Goal: Task Accomplishment & Management: Manage account settings

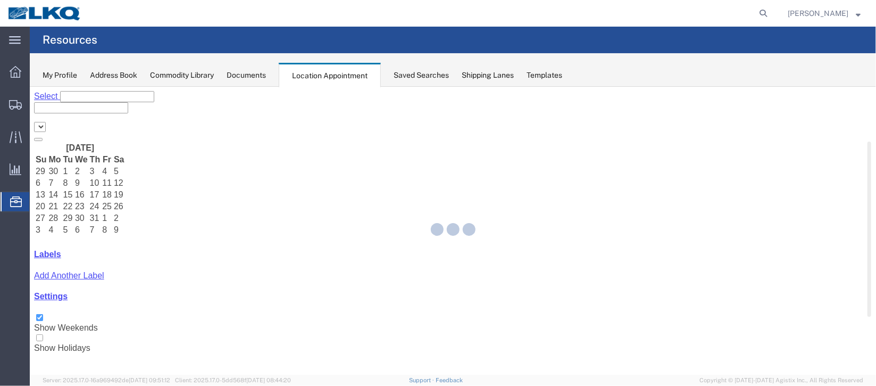
select select "27634"
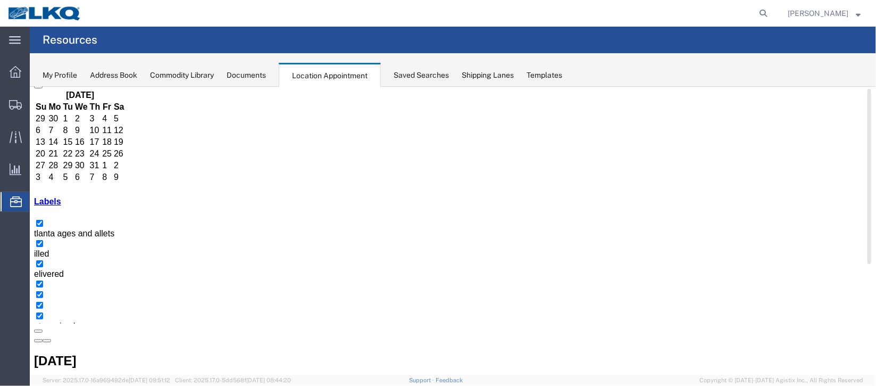
scroll to position [90, 0]
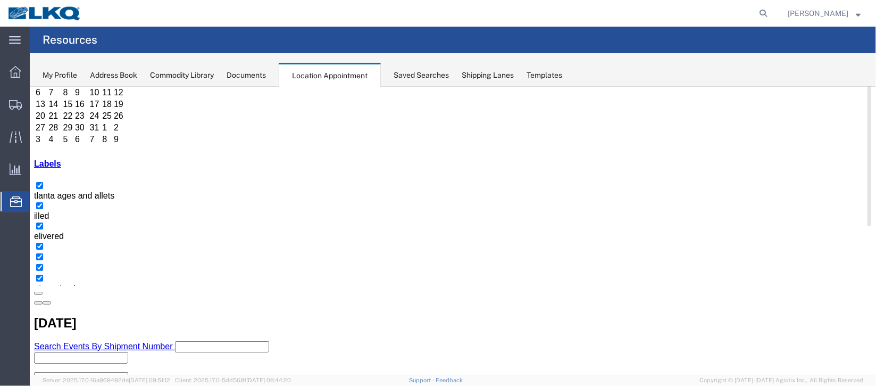
drag, startPoint x: 317, startPoint y: 257, endPoint x: 312, endPoint y: 267, distance: 10.7
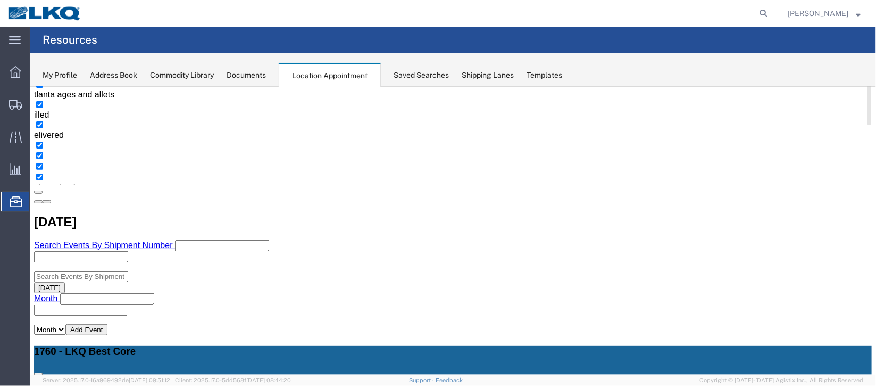
scroll to position [170, 0]
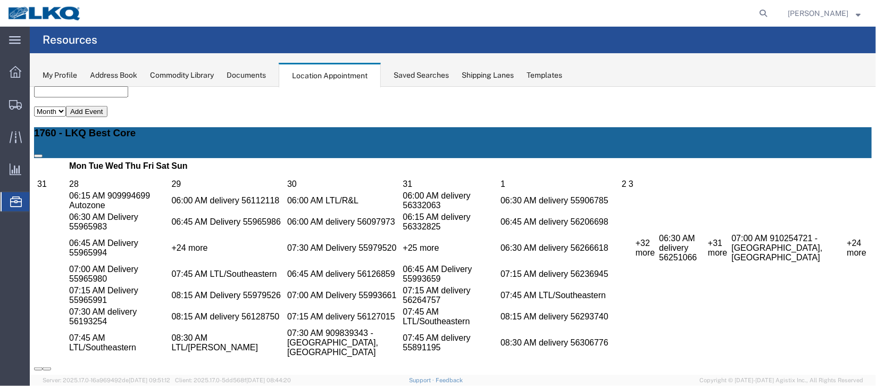
scroll to position [250, 0]
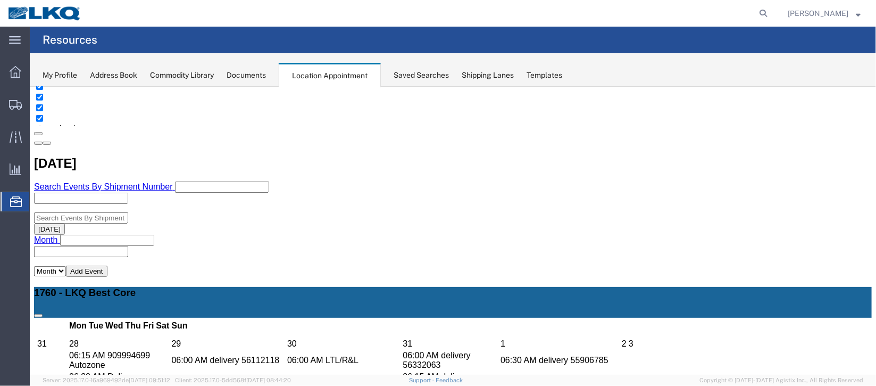
select select "1"
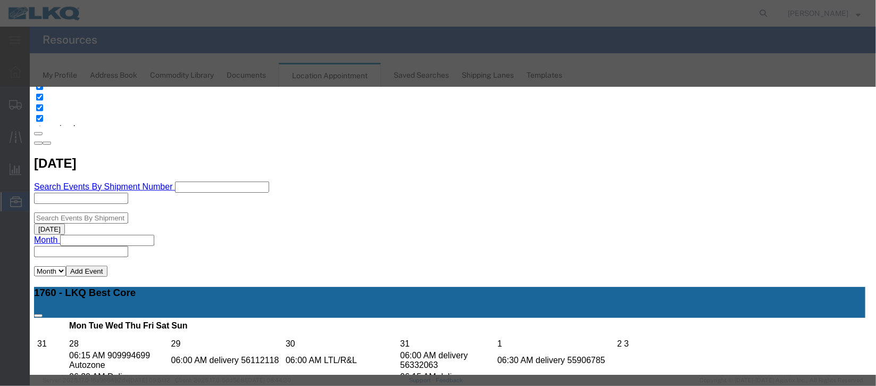
scroll to position [130, 0]
select select "40"
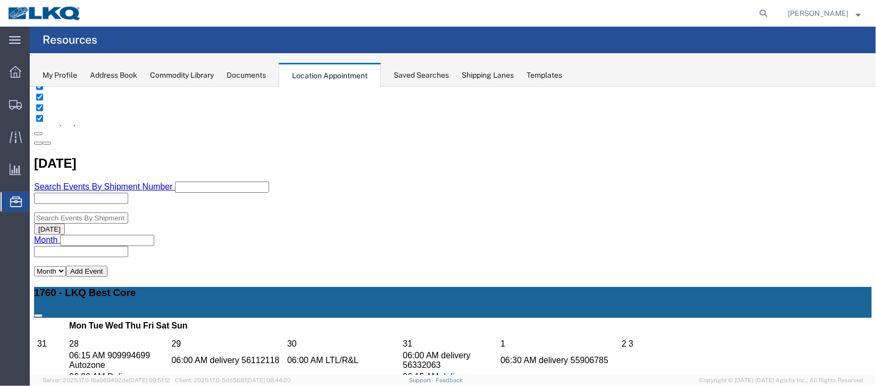
scroll to position [0, 0]
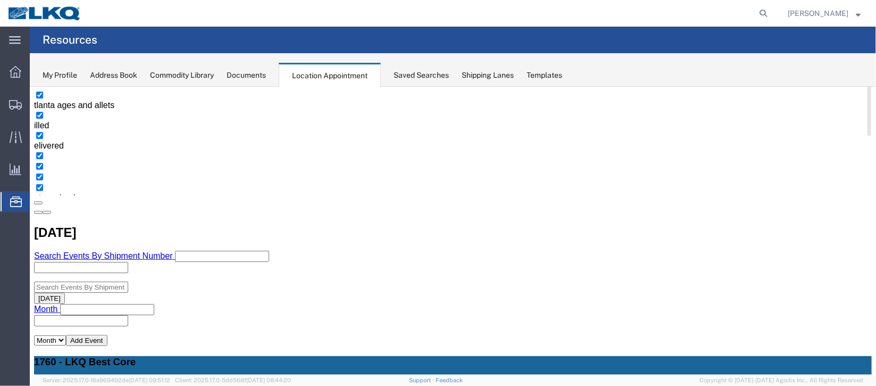
scroll to position [159, 0]
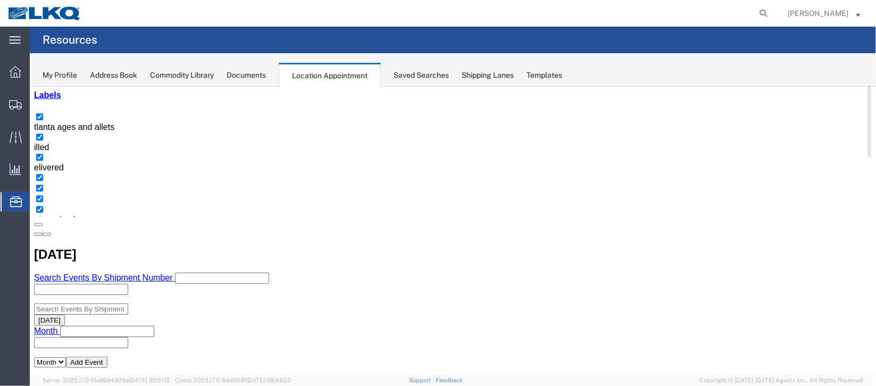
select select "1"
select select "24"
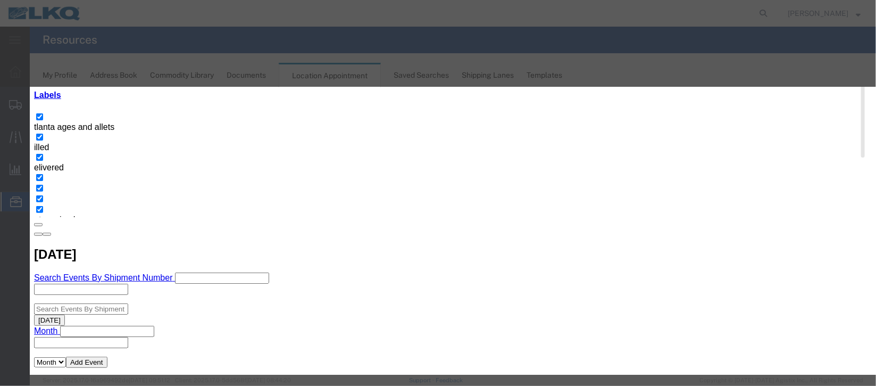
scroll to position [130, 0]
type input "de"
select select "40"
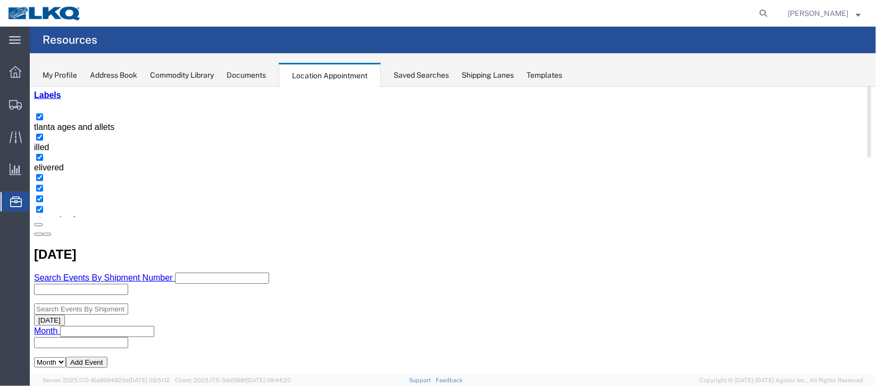
scroll to position [0, 0]
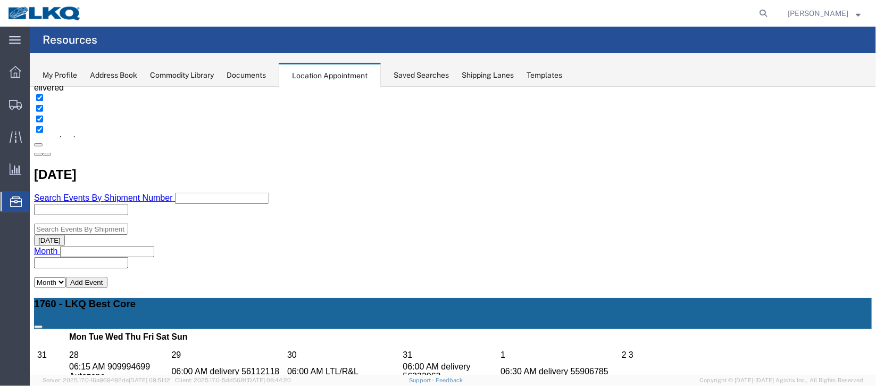
select select "1"
select select
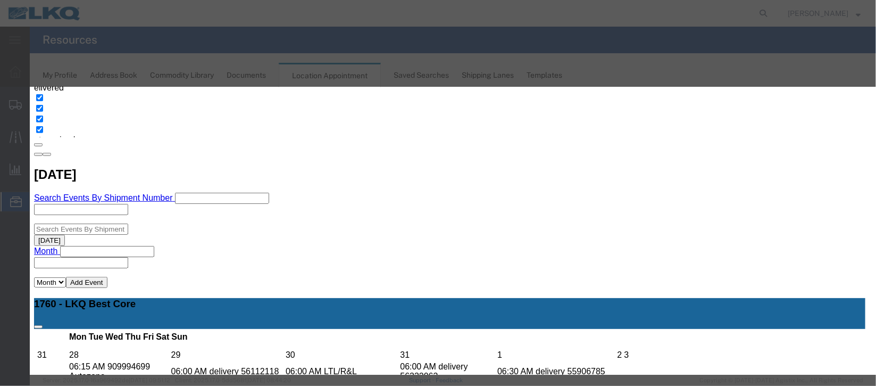
select select
select select "40"
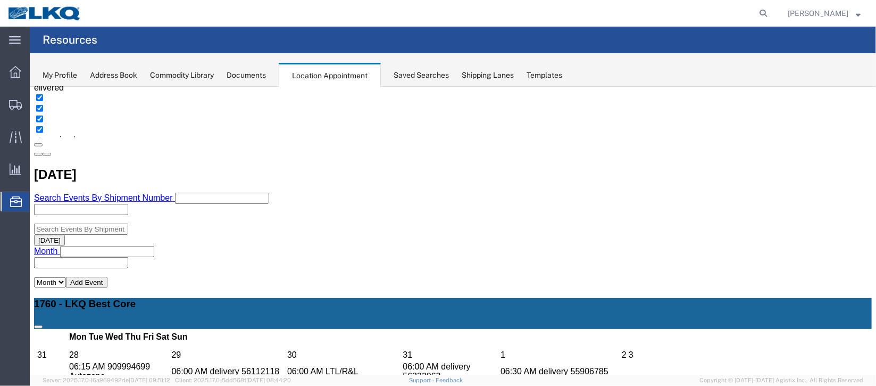
scroll to position [0, 0]
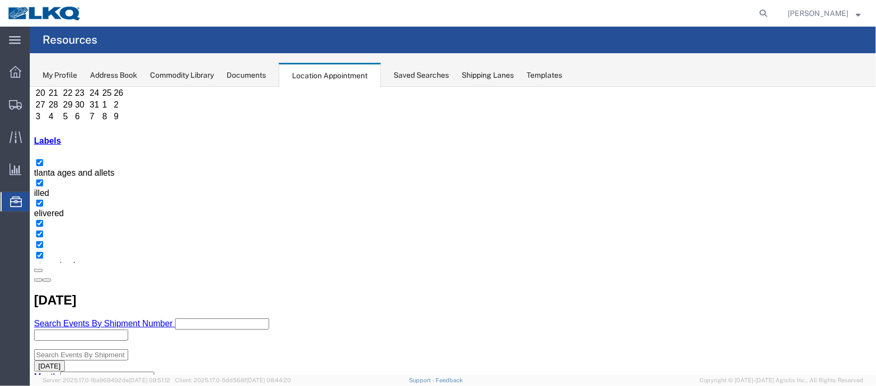
scroll to position [159, 0]
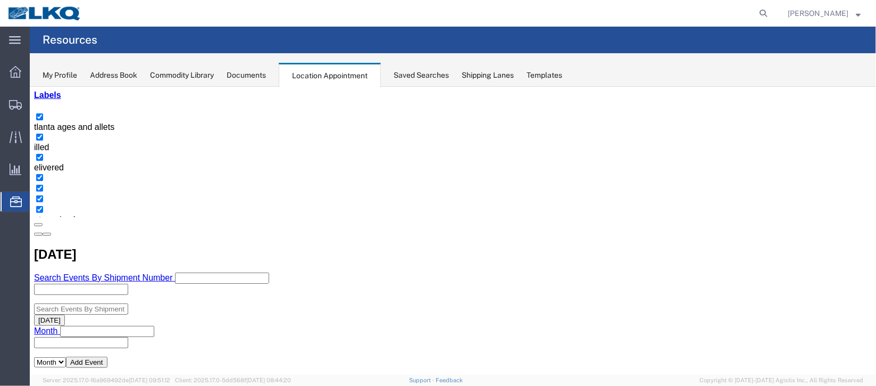
select select "1"
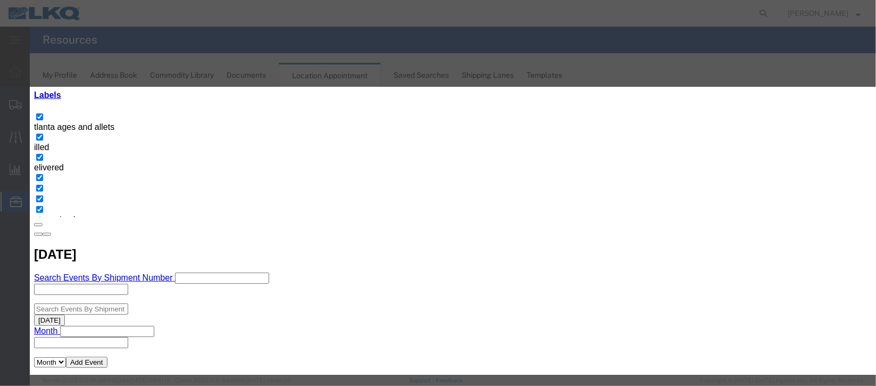
scroll to position [130, 0]
select select "40"
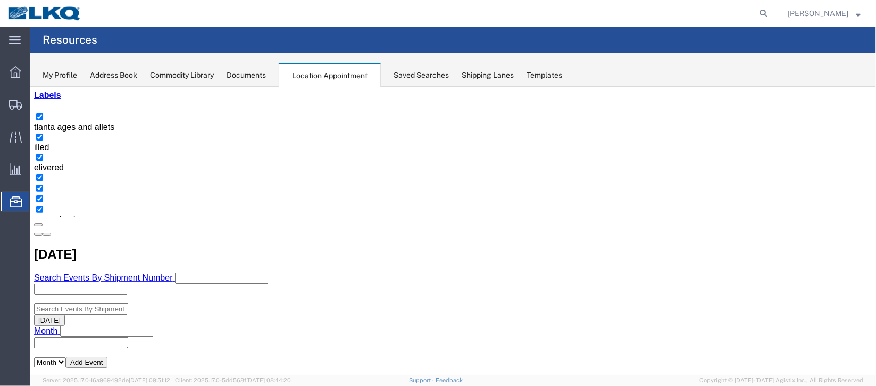
scroll to position [0, 0]
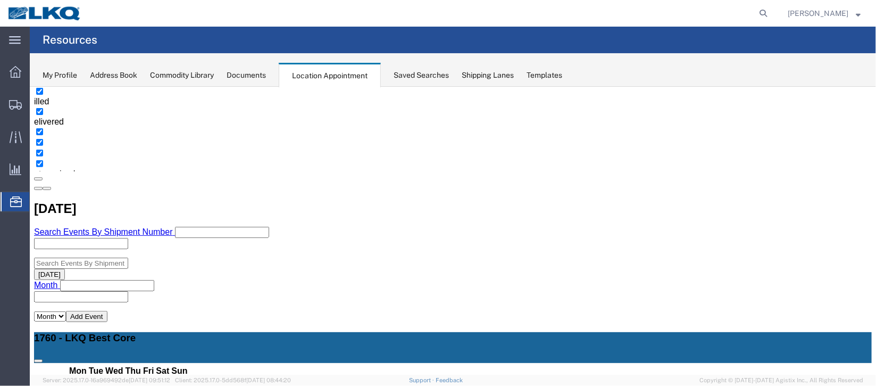
scroll to position [159, 0]
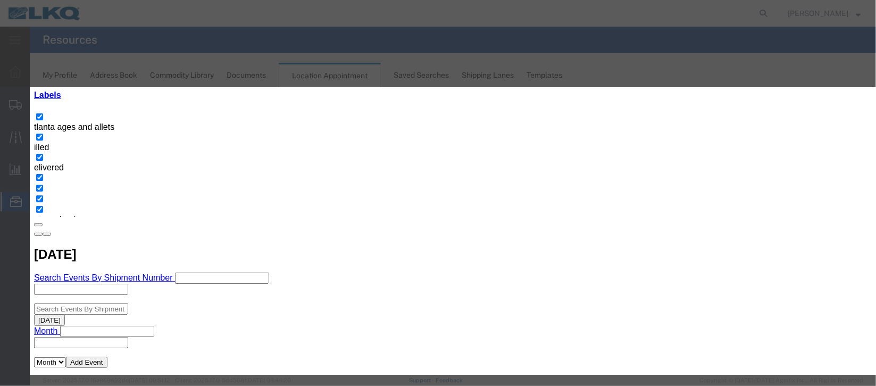
select select
select select "40"
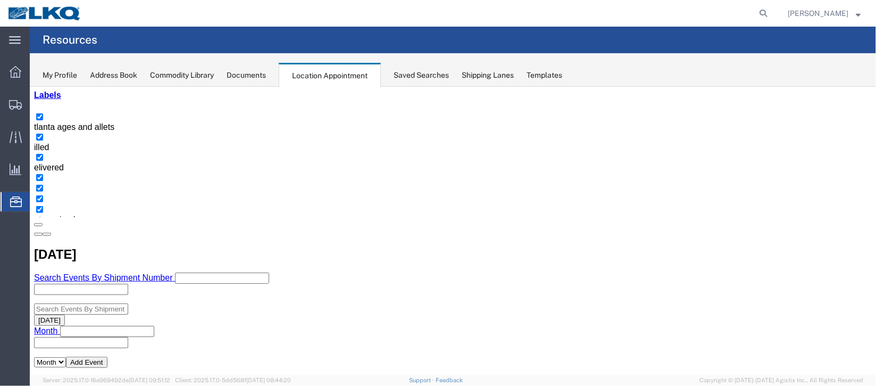
scroll to position [0, 0]
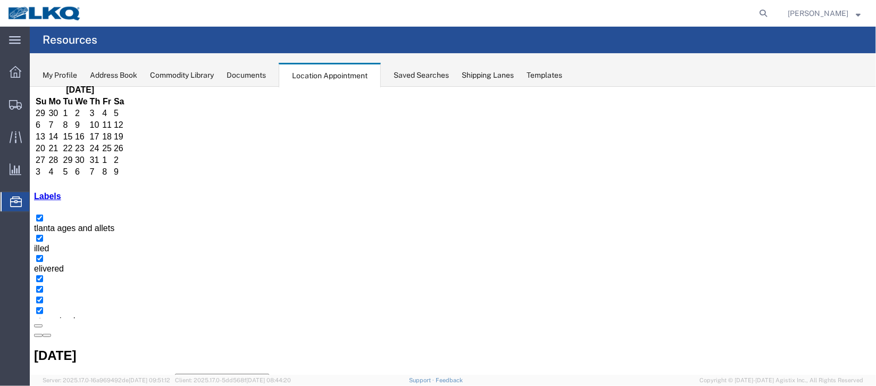
scroll to position [79, 0]
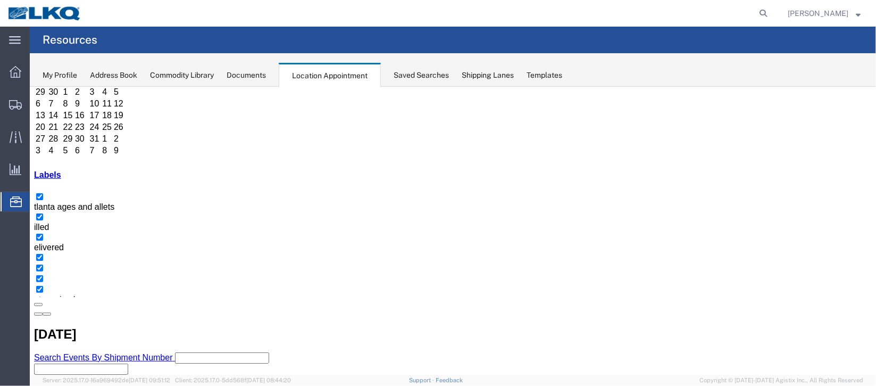
select select "100"
select select "1"
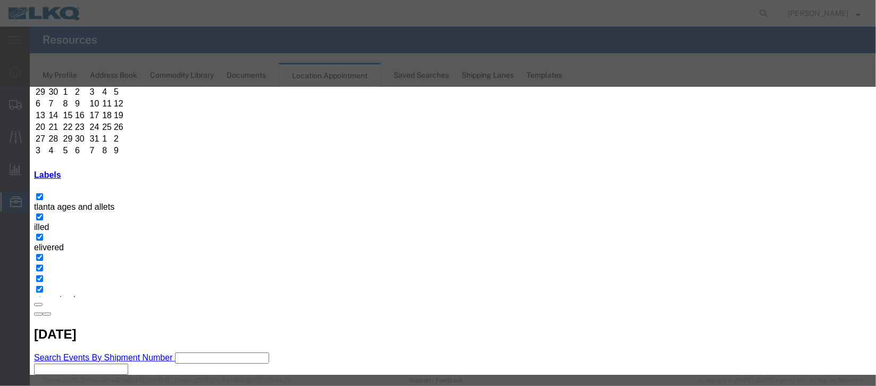
scroll to position [136, 0]
select select "160"
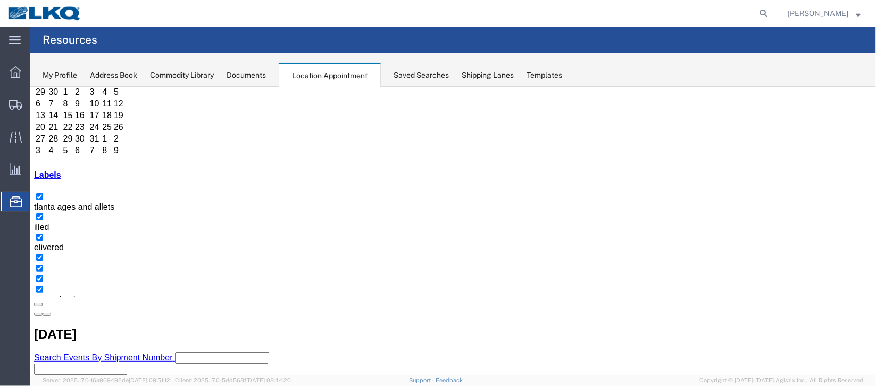
scroll to position [0, 0]
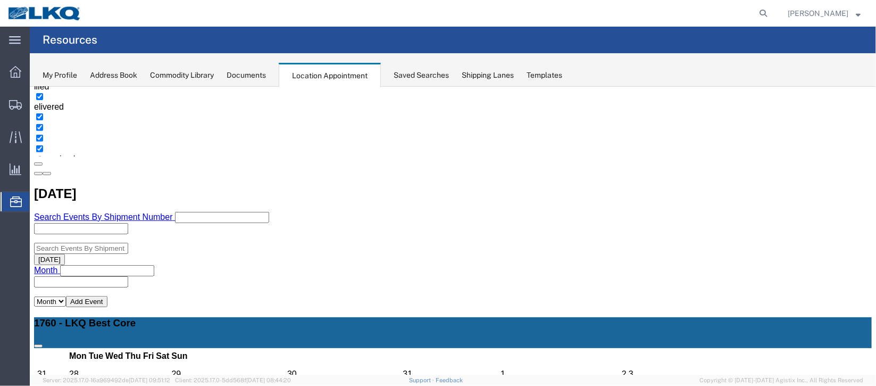
scroll to position [239, 0]
